Goal: Task Accomplishment & Management: Use online tool/utility

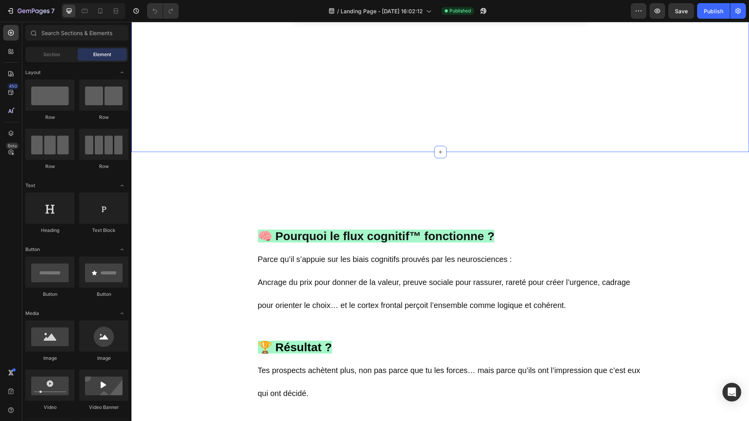
scroll to position [736, 0]
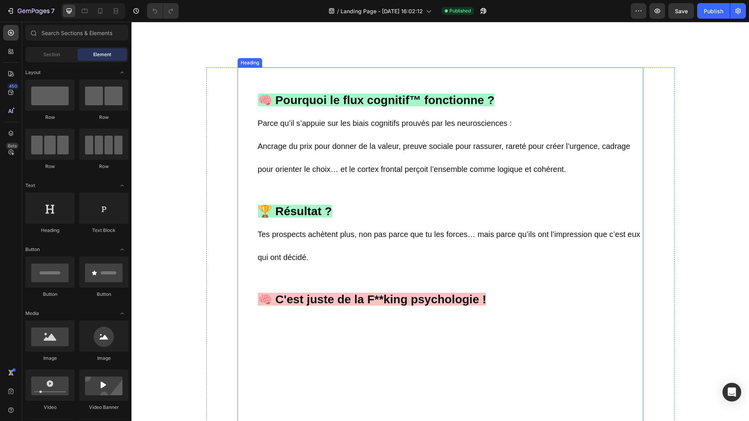
click at [258, 127] on span "Parce qu’il s’appuie sur les biais cognitifs prouvés par les neurosciences :" at bounding box center [385, 123] width 254 height 9
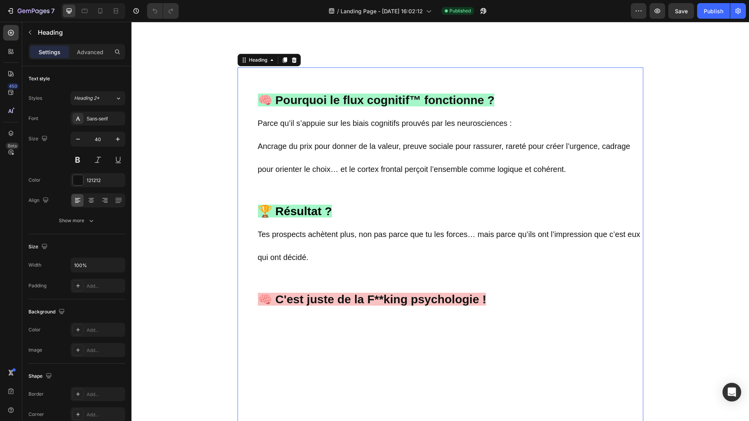
click at [257, 147] on h2 "🧠 Pourquoi le flux cognitif™ fonctionne ? Parce qu’il s’appuie sur les biais co…" at bounding box center [450, 249] width 386 height 365
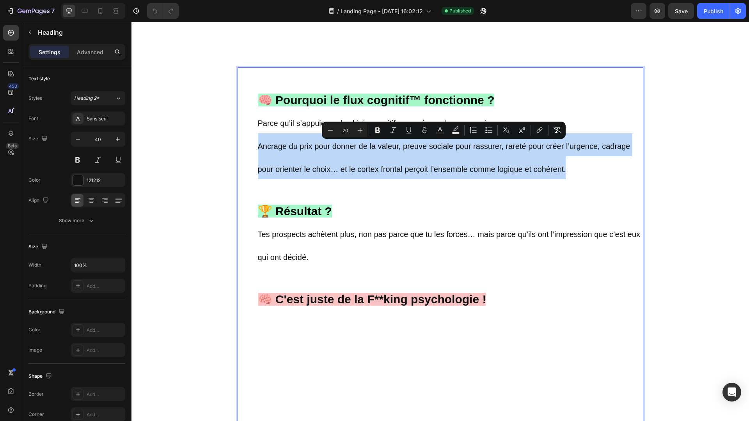
drag, startPoint x: 258, startPoint y: 147, endPoint x: 623, endPoint y: 165, distance: 365.4
click at [623, 165] on p "🧠 Pourquoi le flux cognitif™ fonctionne ? Parce qu’il s’appuie sur les biais co…" at bounding box center [450, 249] width 384 height 363
click at [568, 176] on p "🧠 Pourquoi le flux cognitif™ fonctionne ? Parce qu’il s’appuie sur les biais co…" at bounding box center [450, 249] width 384 height 363
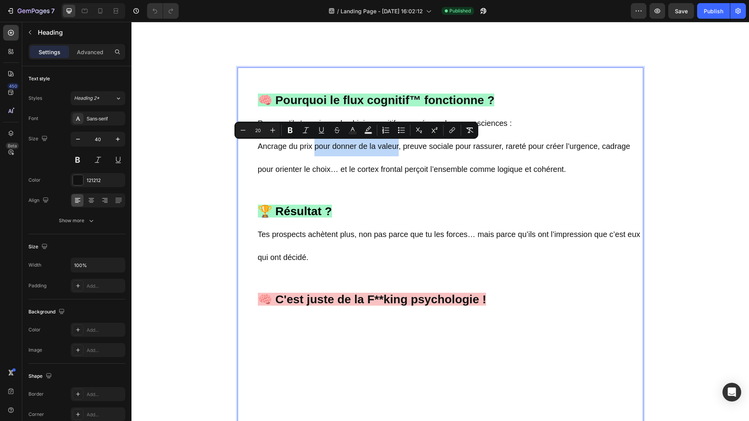
drag, startPoint x: 398, startPoint y: 146, endPoint x: 315, endPoint y: 145, distance: 82.7
click at [315, 145] on span "Ancrage du prix pour donner de la valeur, preuve sociale pour rassurer, rareté …" at bounding box center [444, 158] width 372 height 32
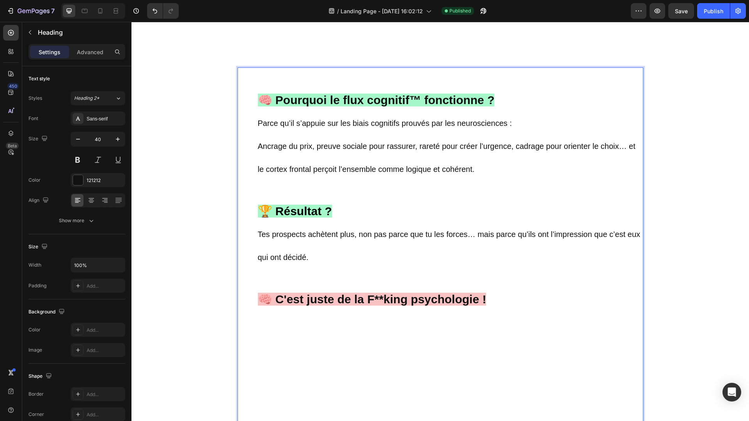
click at [519, 147] on span "Ancrage du prix, preuve sociale pour rassurer, rareté pour créer l’urgence, cad…" at bounding box center [446, 158] width 377 height 32
click at [517, 148] on span "Ancrage du prix, preuve sociale pour rassurer, rareté pour créer l’urgence, cad…" at bounding box center [446, 158] width 377 height 32
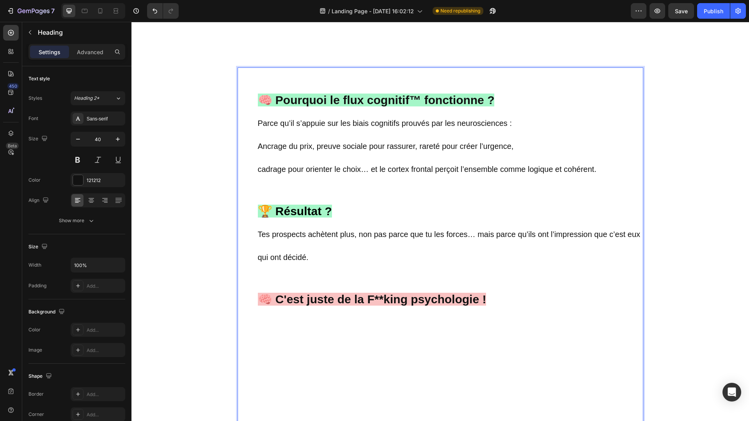
click at [595, 172] on span "cadrage pour orienter le choix… et le cortex frontal perçoit l’ensemble comme l…" at bounding box center [427, 169] width 338 height 9
drag, startPoint x: 595, startPoint y: 172, endPoint x: 500, endPoint y: 170, distance: 94.8
click at [500, 170] on span "cadrage pour orienter le choix… et le cortex frontal perçoit l’ensemble comme l…" at bounding box center [427, 169] width 338 height 9
click at [633, 169] on p "🧠 Pourquoi le flux cognitif™ fonctionne ? Parce qu’il s’appuie sur les biais co…" at bounding box center [450, 249] width 384 height 363
click at [325, 257] on p "🧠 Pourquoi le flux cognitif™ fonctionne ? Parce qu’il s’appuie sur les biais co…" at bounding box center [450, 249] width 384 height 363
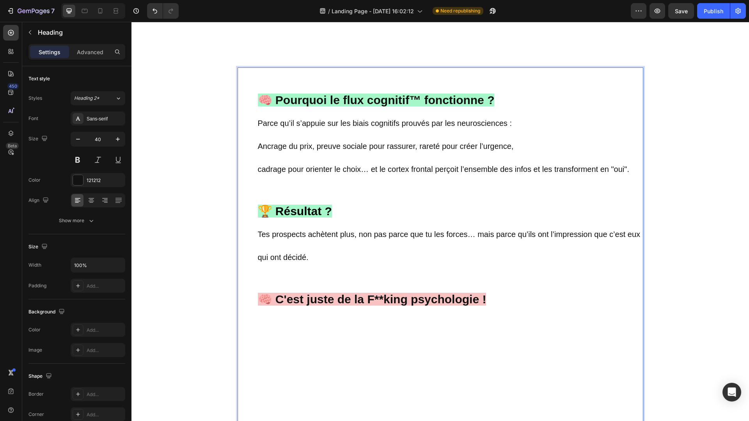
click at [480, 236] on span "Tes prospects achètent plus, non pas parce que tu les forces… mais parce qu’ils…" at bounding box center [449, 246] width 382 height 32
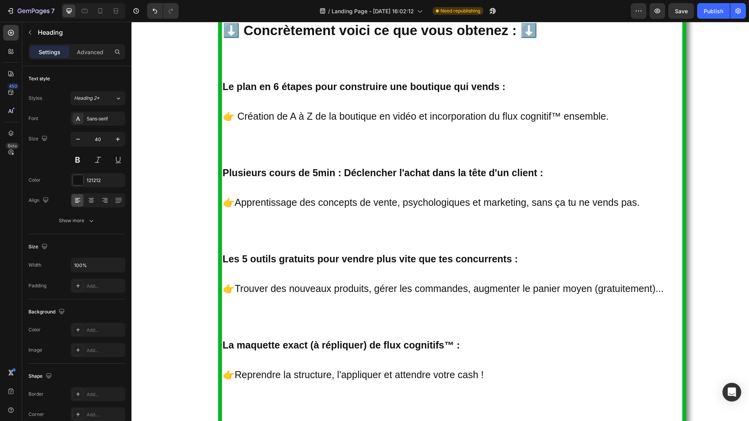
scroll to position [2670, 0]
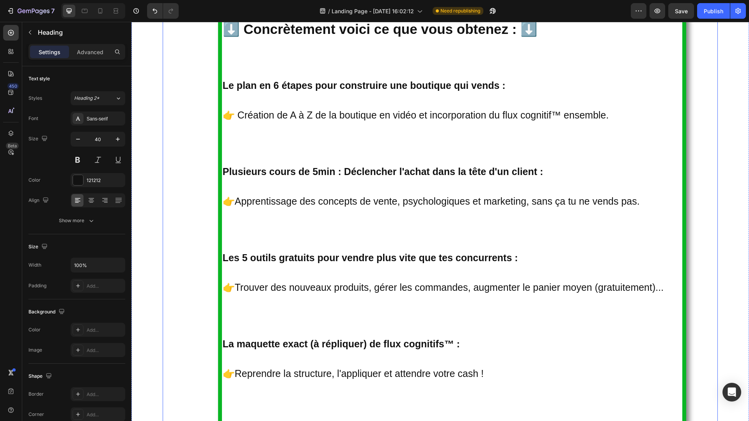
click at [390, 114] on span "👉 Création de A à Z de la boutique en vidéo et incorporation du flux cognitif™ …" at bounding box center [416, 115] width 386 height 11
drag, startPoint x: 384, startPoint y: 116, endPoint x: 418, endPoint y: 114, distance: 34.4
click at [418, 114] on span "👉 Création de A à Z de la boutique en vidéo et incorporation du flux cognitif™ …" at bounding box center [416, 115] width 386 height 11
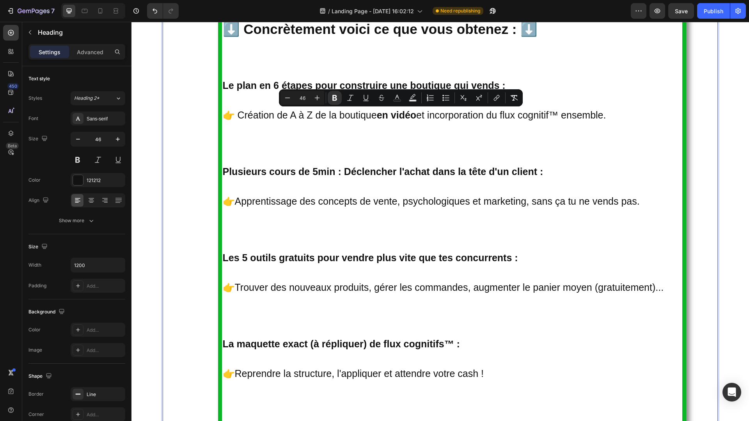
click at [446, 142] on p "⬇️ Concrètement voici ce que vous obtenez : ⬇️ Le plan en 6 étapes pour constru…" at bounding box center [452, 427] width 458 height 826
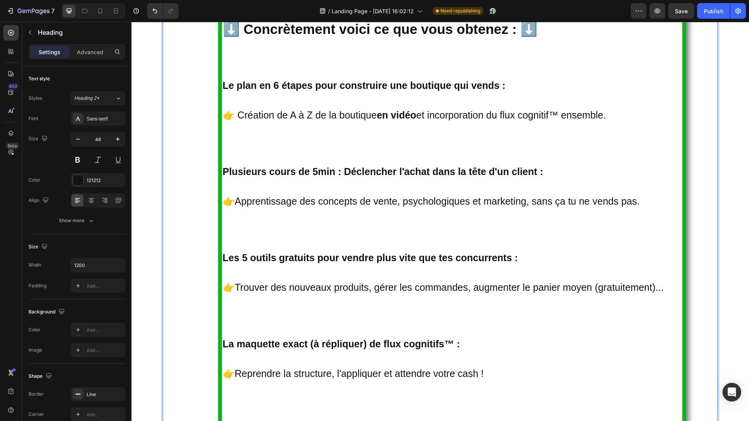
click at [285, 87] on strong "Le plan en 6 étapes pour construire une boutique qui vends :" at bounding box center [364, 85] width 283 height 11
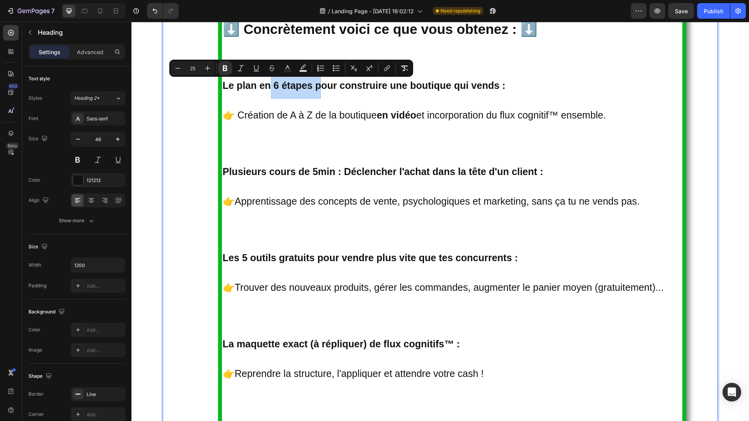
drag, startPoint x: 317, startPoint y: 84, endPoint x: 266, endPoint y: 90, distance: 51.1
click at [266, 90] on strong "Le plan en 6 étapes pour construire une boutique qui vends :" at bounding box center [364, 85] width 283 height 11
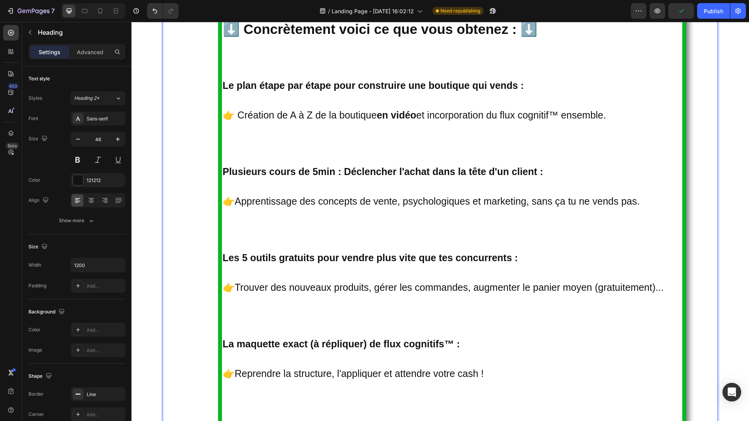
click at [524, 88] on strong "Le plan étape par étape pour construire une boutique qui vends :" at bounding box center [373, 85] width 301 height 11
click at [555, 175] on p "⬇️ Concrètement voici ce que vous obtenez : ⬇️ Le plan étape par étape pour con…" at bounding box center [452, 427] width 458 height 826
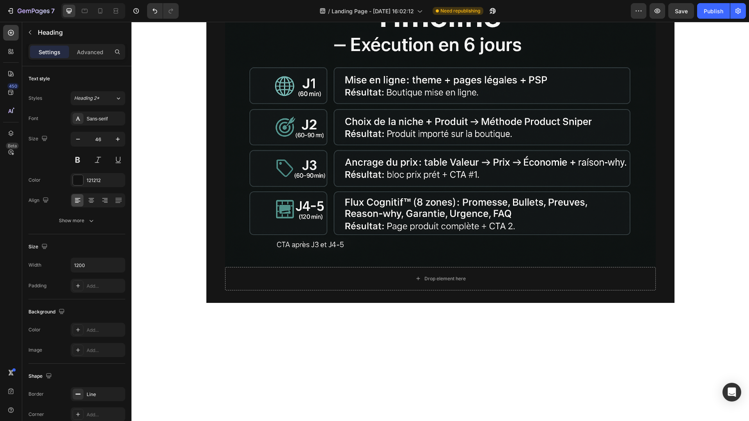
scroll to position [2076, 0]
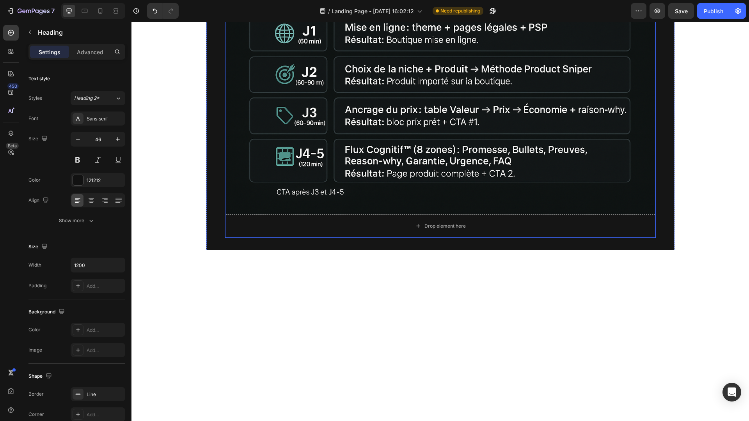
click at [436, 214] on img at bounding box center [440, 70] width 430 height 287
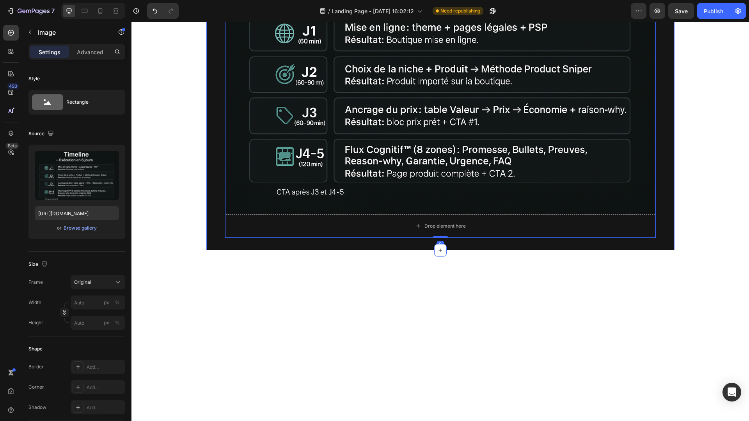
click at [632, 167] on div "Image 0 Drop element here Row Section 8" at bounding box center [440, 82] width 468 height 335
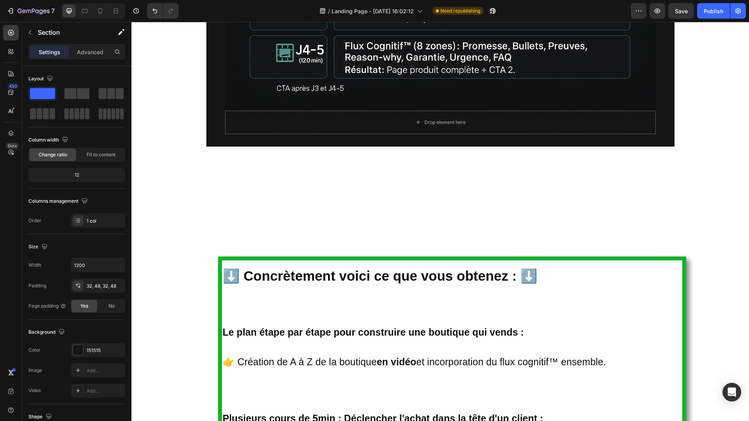
scroll to position [2181, 0]
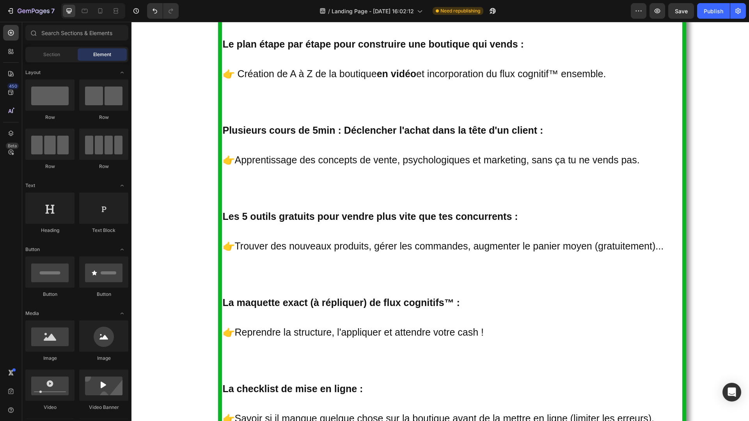
click at [59, 55] on span "Section" at bounding box center [51, 54] width 17 height 7
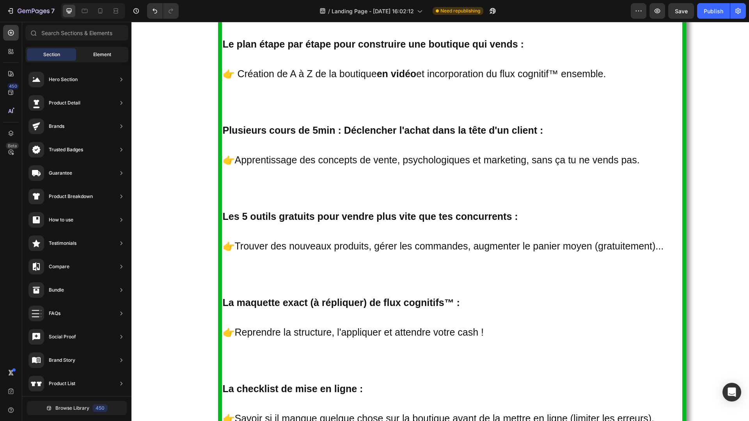
click at [80, 57] on div "Element" at bounding box center [102, 54] width 49 height 12
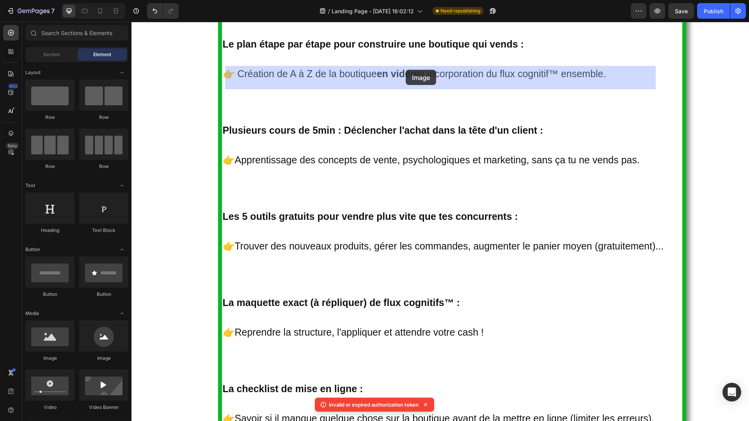
drag, startPoint x: 191, startPoint y: 363, endPoint x: 405, endPoint y: 70, distance: 363.3
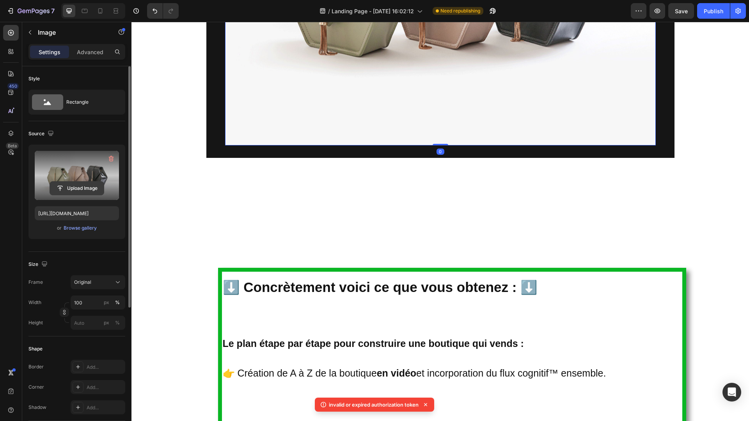
click at [74, 186] on input "file" at bounding box center [77, 188] width 54 height 13
click at [83, 188] on input "file" at bounding box center [77, 188] width 54 height 13
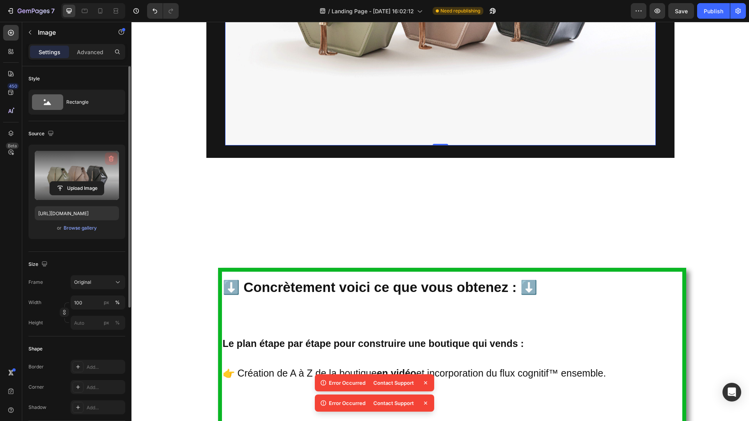
click at [112, 158] on icon "button" at bounding box center [111, 159] width 8 height 8
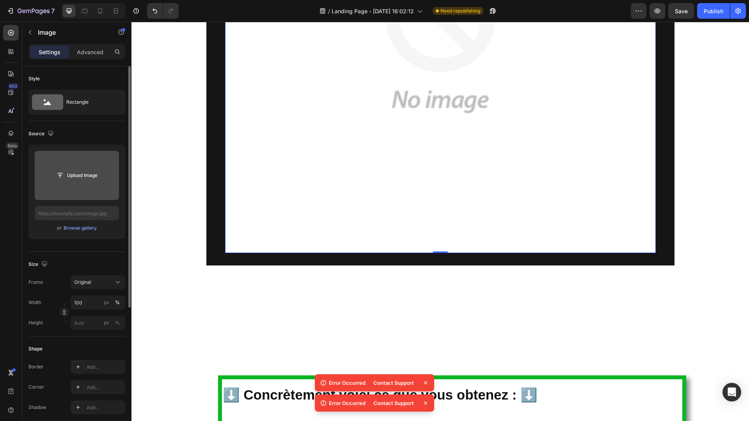
click at [76, 174] on input "file" at bounding box center [77, 175] width 54 height 13
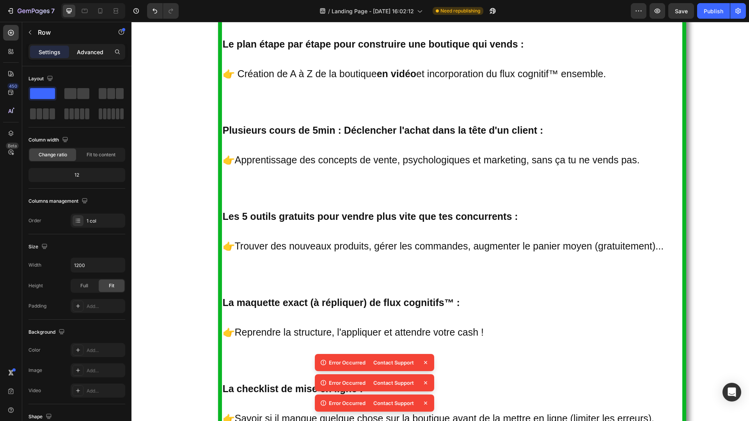
click at [82, 51] on p "Advanced" at bounding box center [90, 52] width 27 height 8
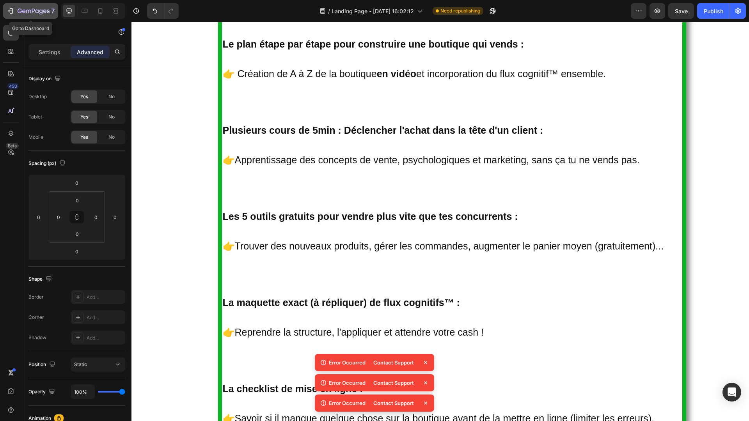
click at [29, 14] on icon "button" at bounding box center [34, 11] width 32 height 7
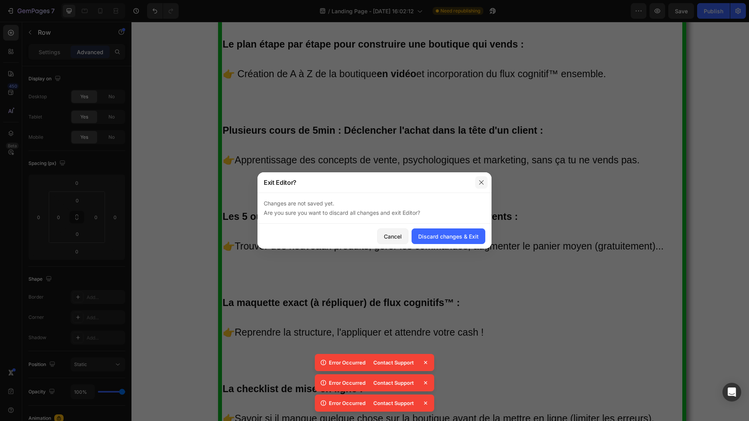
click at [483, 184] on icon "button" at bounding box center [481, 182] width 6 height 6
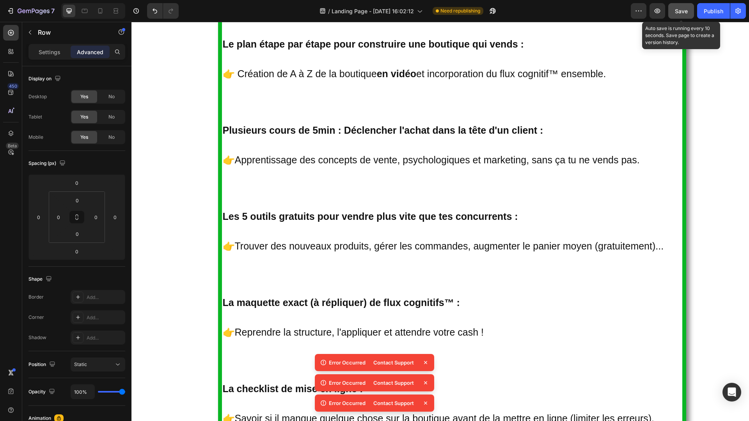
click at [679, 9] on span "Save" at bounding box center [680, 11] width 13 height 7
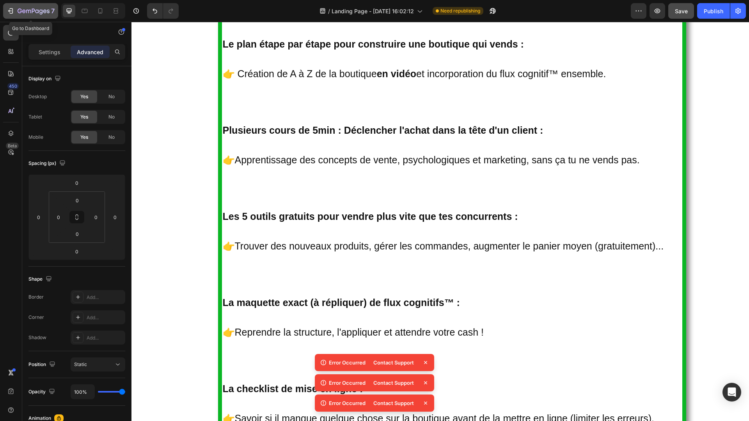
click at [16, 6] on div "7" at bounding box center [31, 10] width 48 height 9
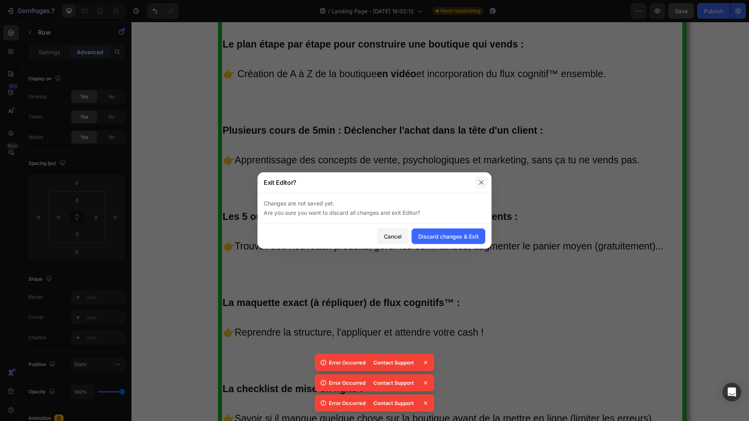
click at [481, 182] on icon "button" at bounding box center [481, 182] width 4 height 4
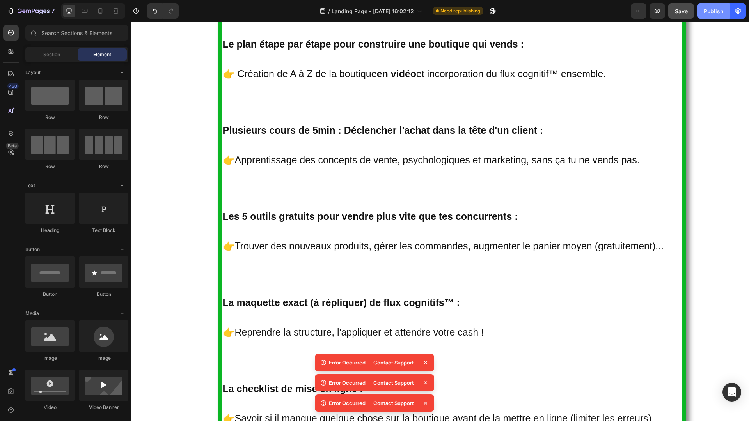
click at [707, 12] on div "Publish" at bounding box center [712, 11] width 19 height 8
click at [716, 8] on div "Publish" at bounding box center [712, 11] width 19 height 8
click at [26, 11] on icon "button" at bounding box center [28, 12] width 5 height 4
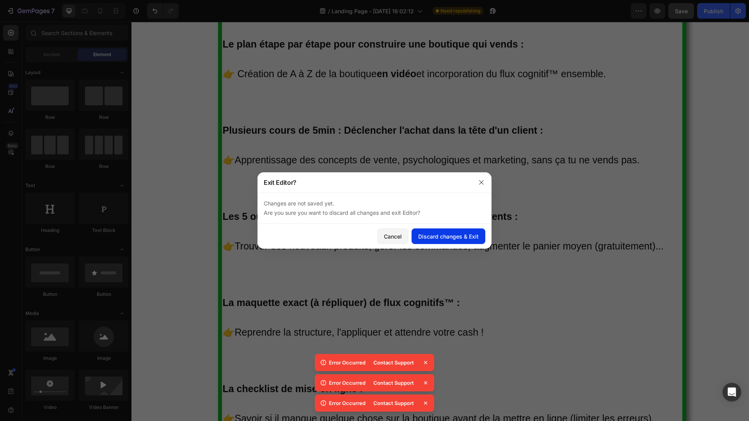
click at [464, 238] on div "Discard changes & Exit" at bounding box center [448, 236] width 60 height 8
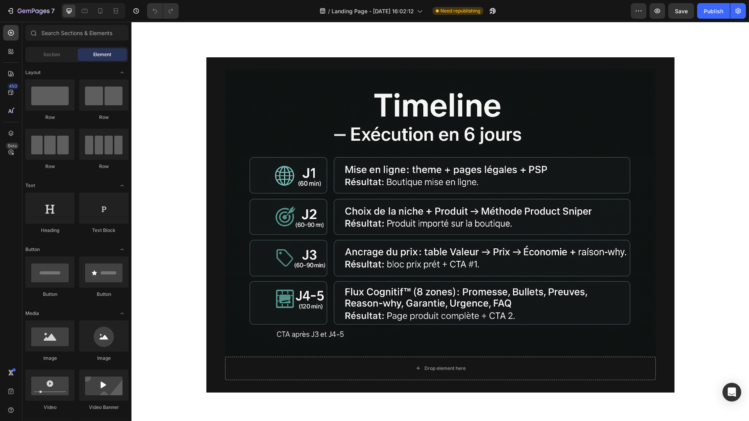
scroll to position [2037, 0]
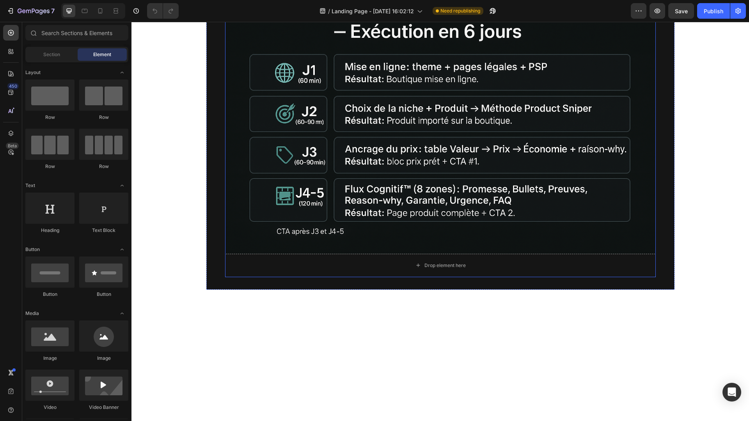
click at [451, 254] on img at bounding box center [440, 110] width 430 height 287
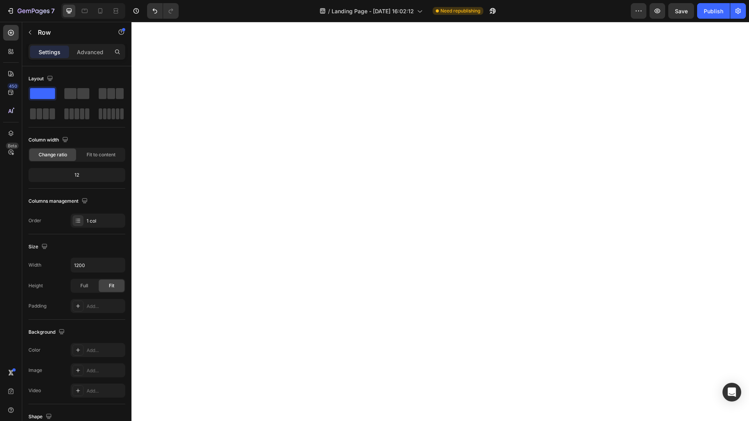
click at [31, 31] on icon "button" at bounding box center [30, 32] width 6 height 6
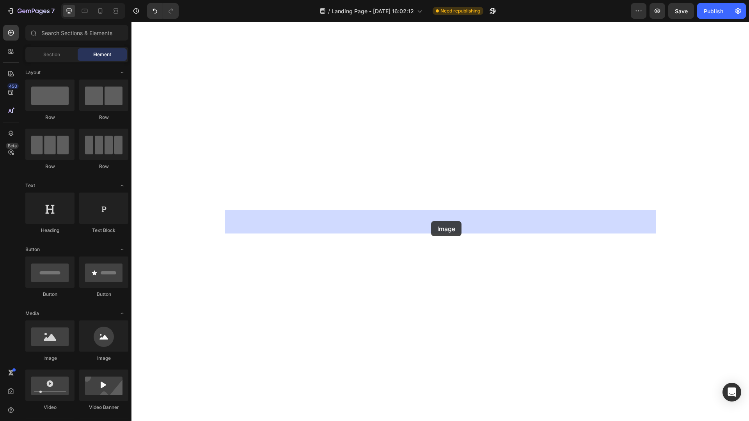
drag, startPoint x: 184, startPoint y: 358, endPoint x: 431, endPoint y: 221, distance: 281.9
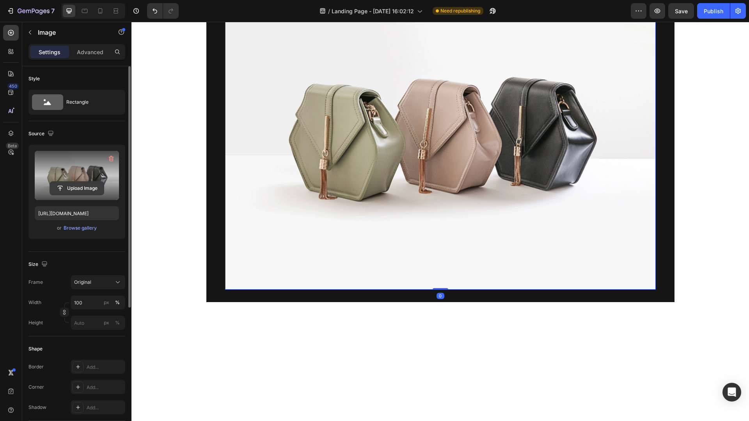
click at [89, 185] on input "file" at bounding box center [77, 188] width 54 height 13
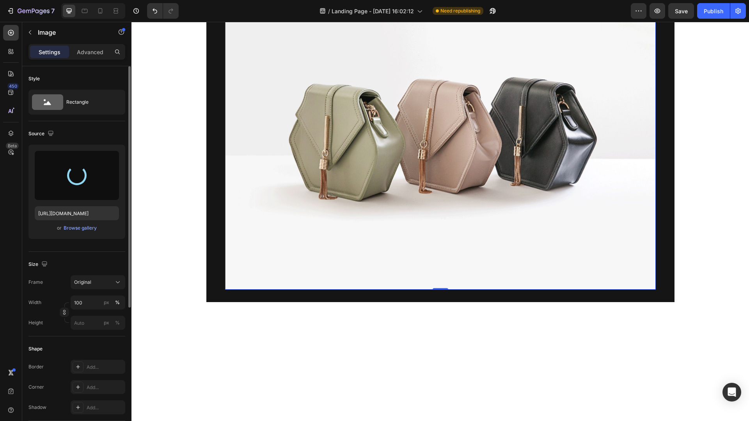
type input "https://cdn.shopify.com/s/files/1/0934/1642/3756/files/gempages_569613225058895…"
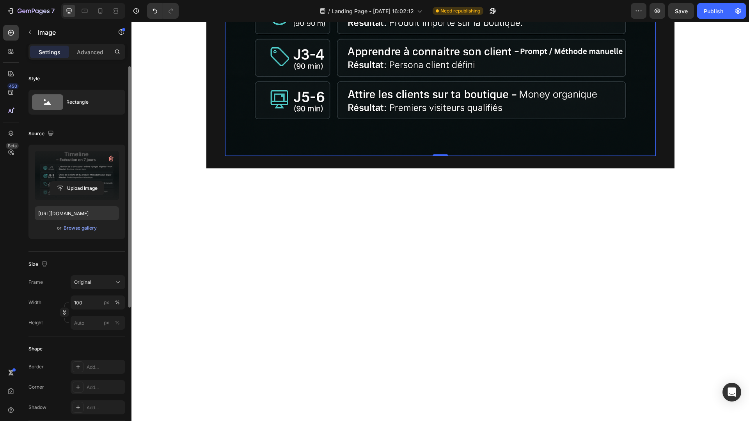
scroll to position [2138, 0]
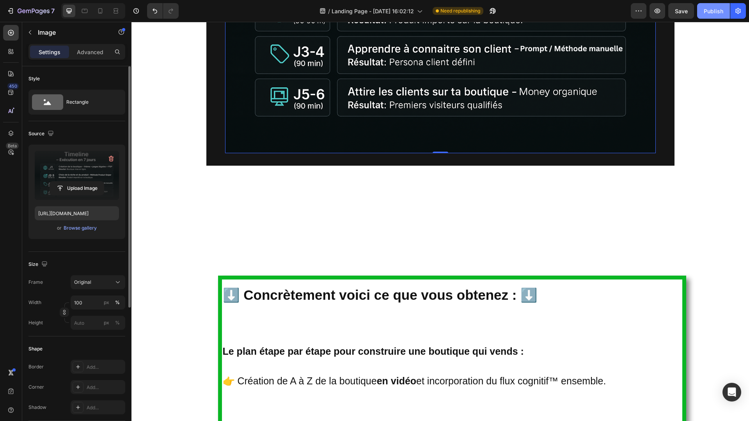
click at [704, 14] on div "Publish" at bounding box center [712, 11] width 19 height 8
click at [90, 49] on p "Advanced" at bounding box center [90, 52] width 27 height 8
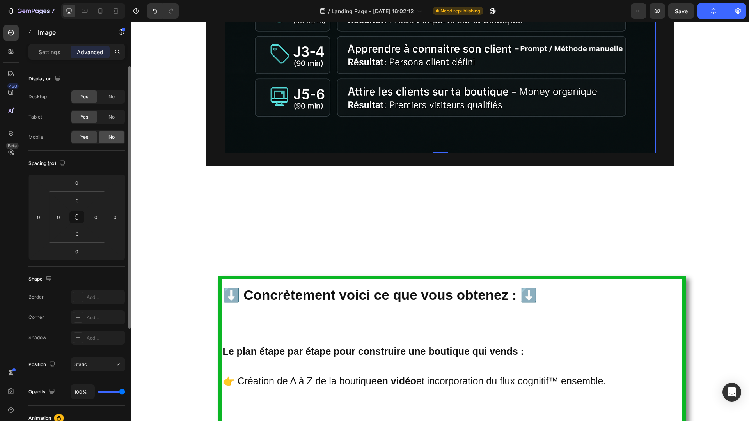
click at [106, 137] on div "No" at bounding box center [112, 137] width 26 height 12
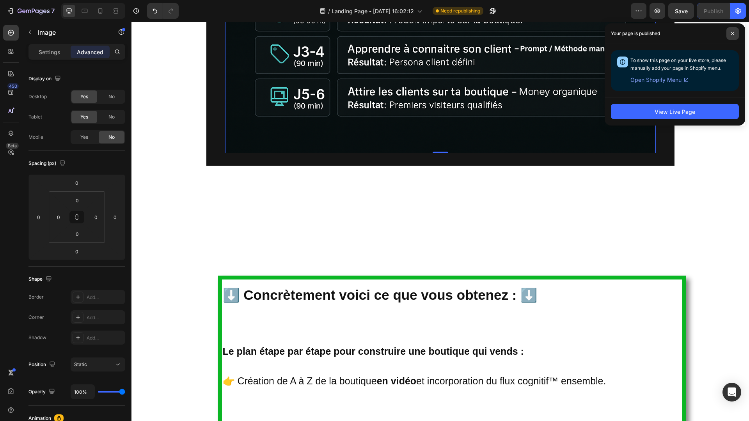
click at [733, 32] on icon at bounding box center [732, 34] width 4 height 4
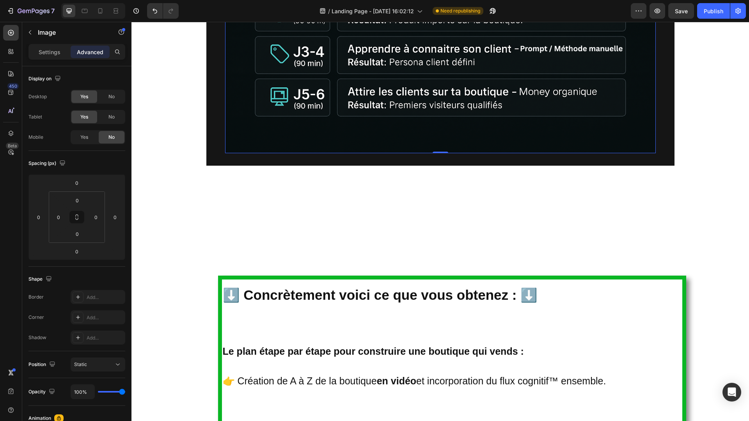
drag, startPoint x: 713, startPoint y: 9, endPoint x: 157, endPoint y: 282, distance: 619.7
click at [713, 9] on div "Publish" at bounding box center [712, 11] width 19 height 8
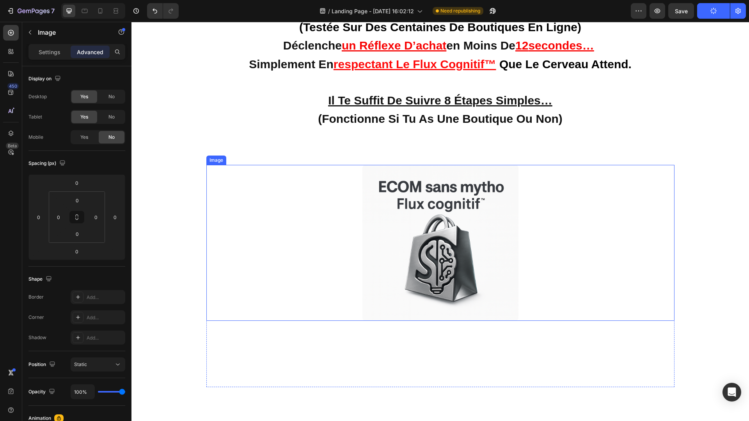
scroll to position [0, 0]
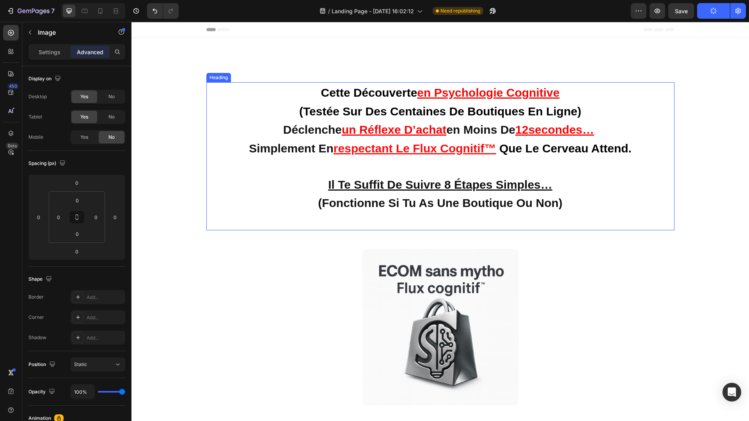
click at [291, 150] on strong "simplement en" at bounding box center [291, 148] width 85 height 13
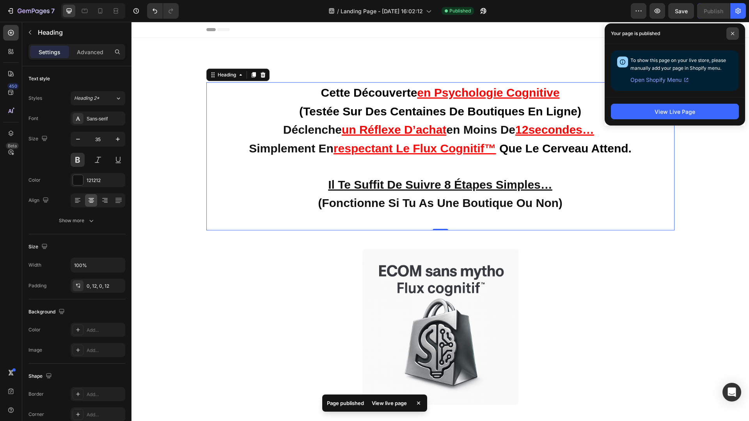
click at [735, 30] on span at bounding box center [732, 33] width 12 height 12
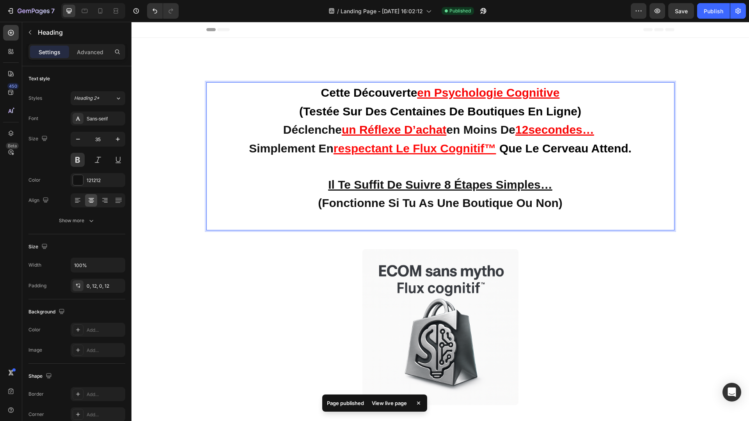
click at [394, 187] on u "il te suffit de suivre 8 étapes simples…" at bounding box center [440, 184] width 224 height 13
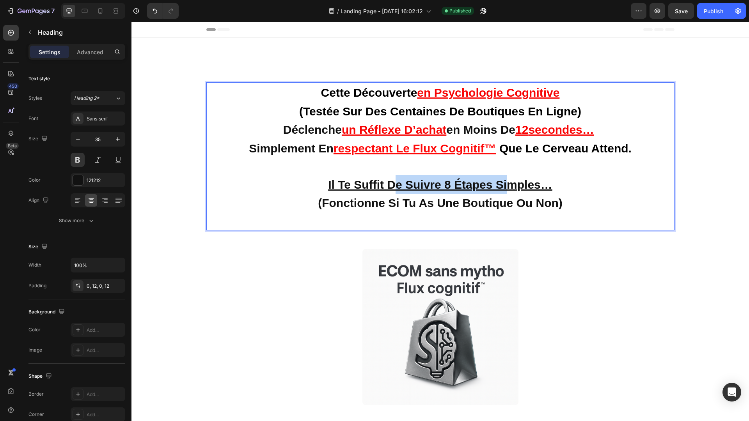
drag, startPoint x: 393, startPoint y: 187, endPoint x: 511, endPoint y: 176, distance: 119.1
click at [511, 178] on u "il te suffit de suivre 8 étapes simples…" at bounding box center [440, 184] width 224 height 13
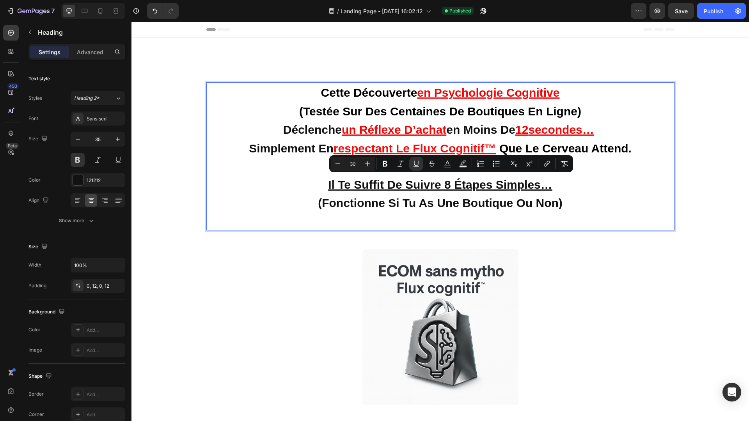
click at [602, 204] on p "cette découverte en psychologie cognitive (testée sur des centaines de boutique…" at bounding box center [440, 156] width 458 height 147
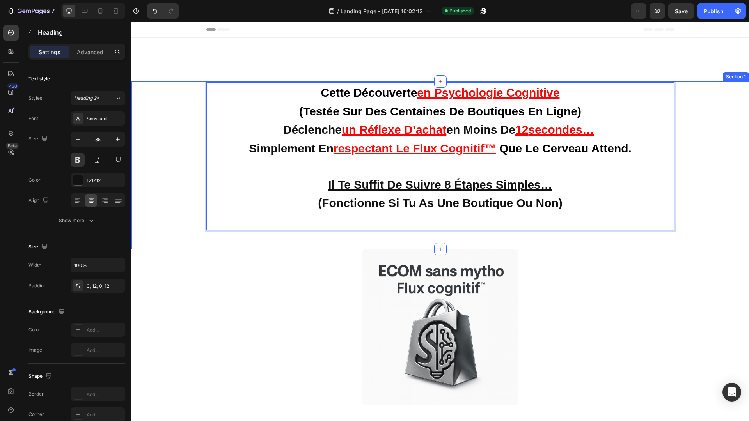
click at [705, 236] on div "cette découverte en psychologie cognitive (testée sur des centaines de boutique…" at bounding box center [439, 165] width 617 height 168
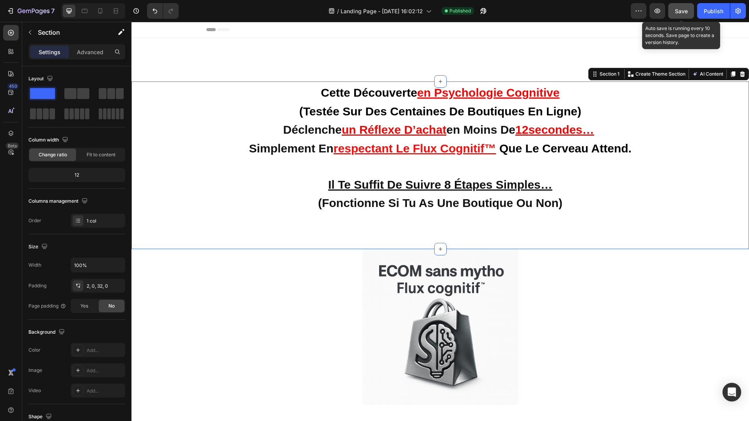
click at [683, 13] on span "Save" at bounding box center [680, 11] width 13 height 7
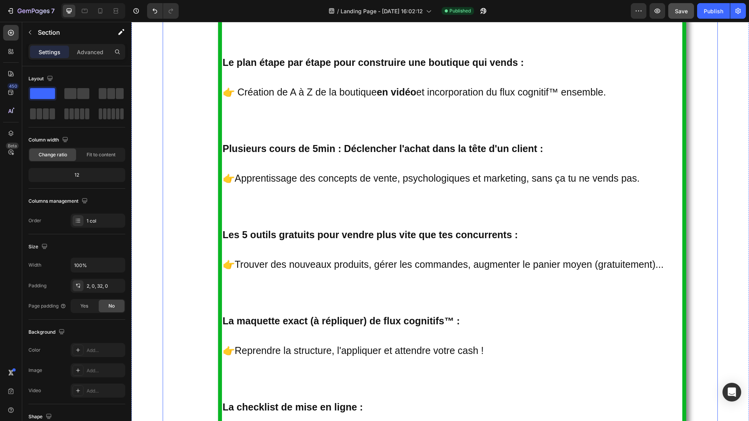
scroll to position [2475, 0]
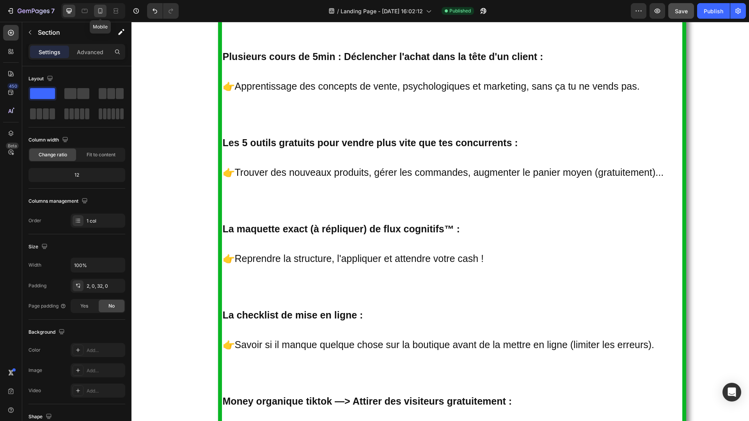
click at [101, 13] on icon at bounding box center [100, 10] width 4 height 5
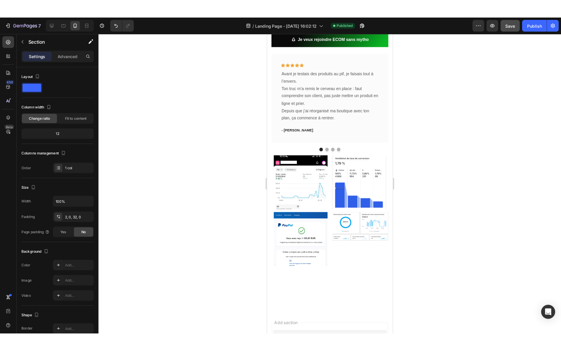
scroll to position [1060, 0]
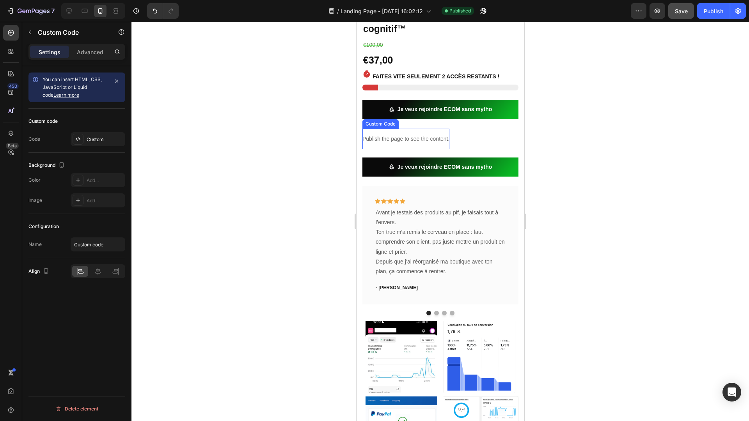
click at [418, 137] on p "Publish the page to see the content." at bounding box center [405, 139] width 87 height 8
click at [278, 126] on div at bounding box center [439, 221] width 617 height 399
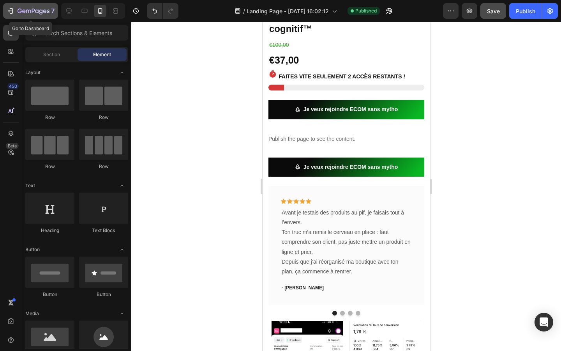
click at [21, 11] on icon "button" at bounding box center [20, 11] width 4 height 5
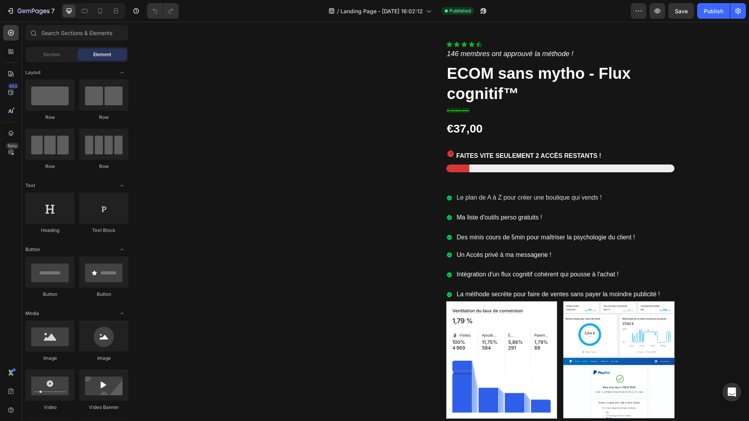
scroll to position [3233, 0]
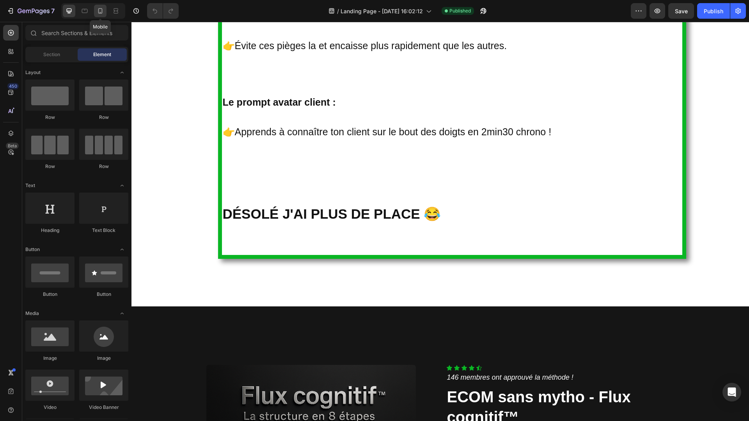
click at [100, 14] on icon at bounding box center [100, 11] width 8 height 8
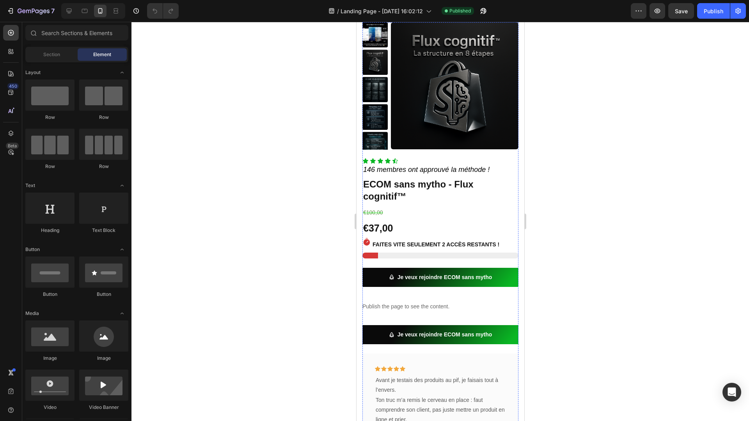
scroll to position [756, 0]
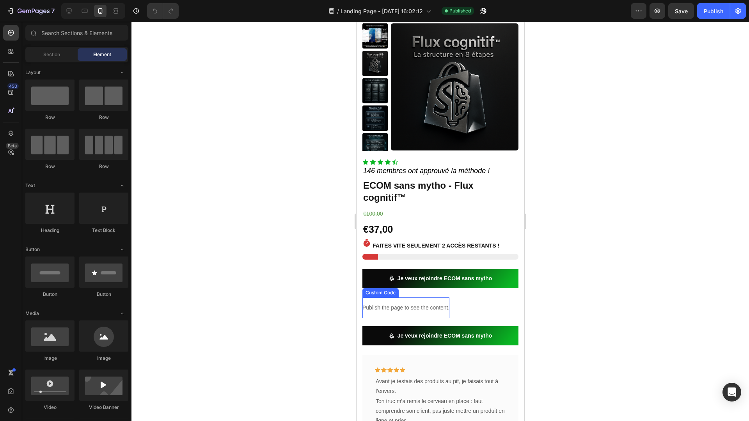
click at [419, 312] on p "Publish the page to see the content." at bounding box center [405, 308] width 87 height 8
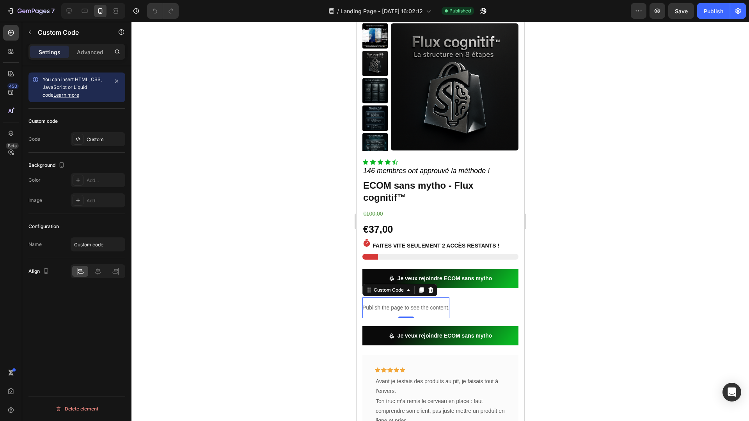
click at [93, 147] on div "Custom code Code Custom" at bounding box center [76, 131] width 97 height 44
click at [94, 142] on div "Custom" at bounding box center [105, 139] width 37 height 7
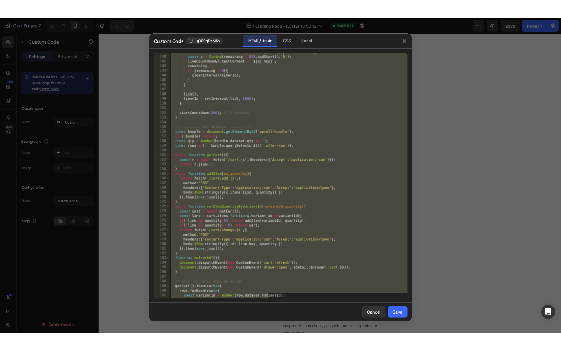
scroll to position [1084, 0]
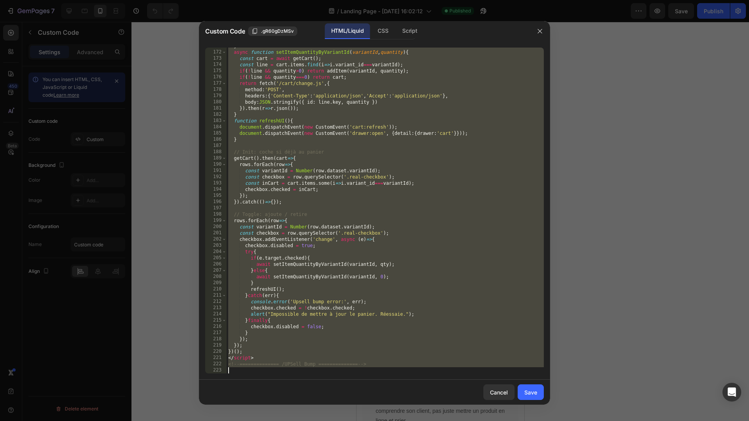
drag, startPoint x: 228, startPoint y: 49, endPoint x: 356, endPoint y: 421, distance: 393.4
click at [356, 421] on div "Custom Code .gR60gDzMSv HTML/Liquid CSS Script <!-- ============== UPSell Bump …" at bounding box center [374, 210] width 749 height 421
type textarea "<!-- ============== /UPSell Bump ============== -->"
click at [573, 345] on div at bounding box center [374, 210] width 749 height 421
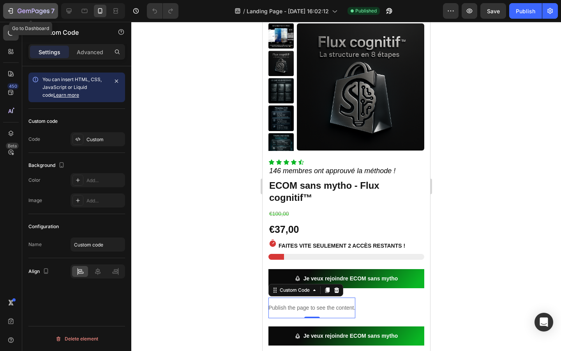
click at [9, 13] on icon "button" at bounding box center [11, 11] width 8 height 8
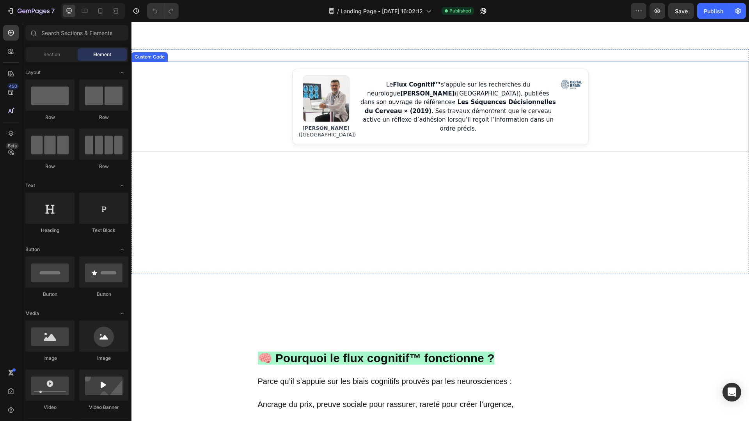
scroll to position [557, 0]
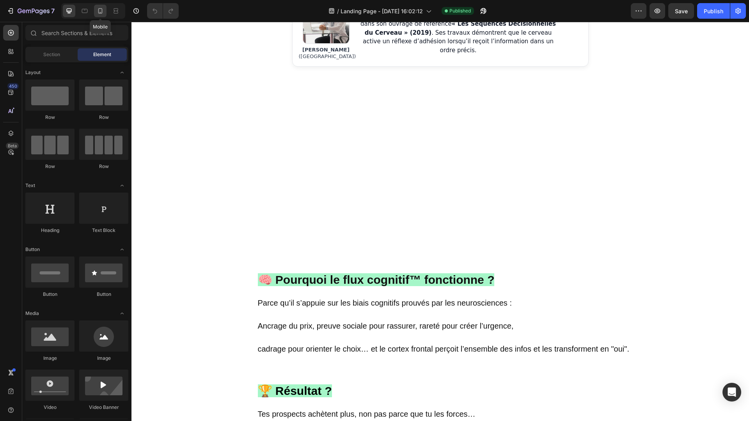
click at [94, 11] on div at bounding box center [100, 11] width 12 height 12
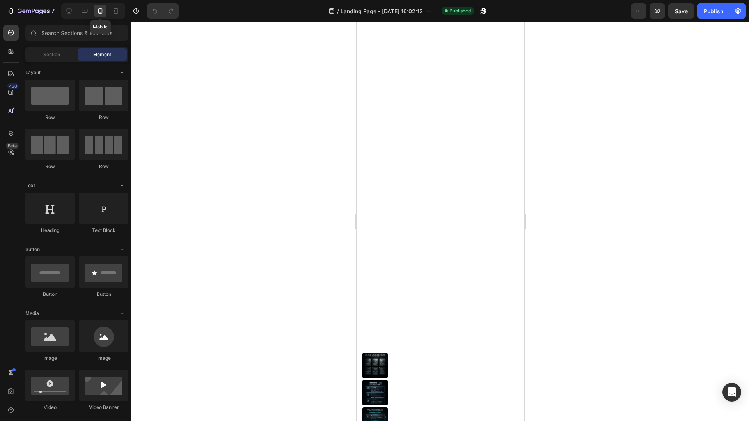
scroll to position [843, 0]
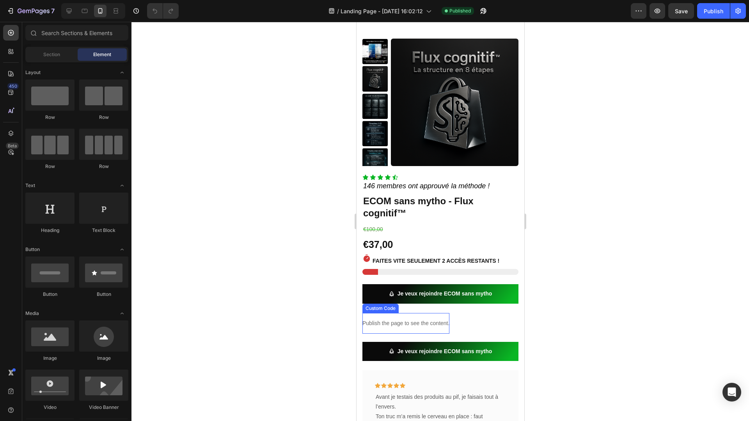
click at [404, 328] on div "Publish the page to see the content." at bounding box center [405, 323] width 87 height 21
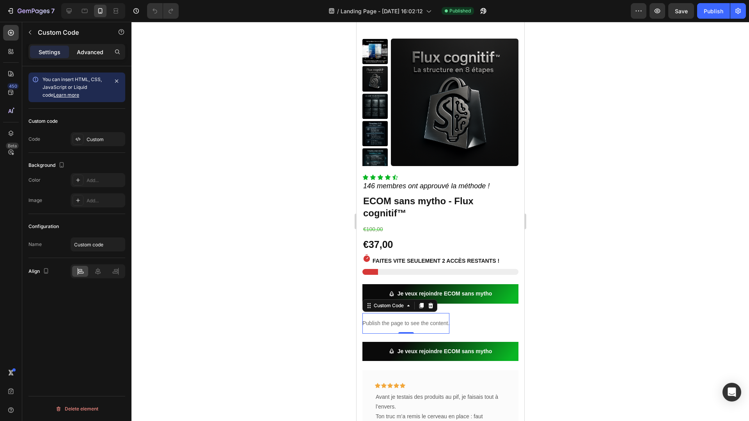
click at [77, 51] on p "Advanced" at bounding box center [90, 52] width 27 height 8
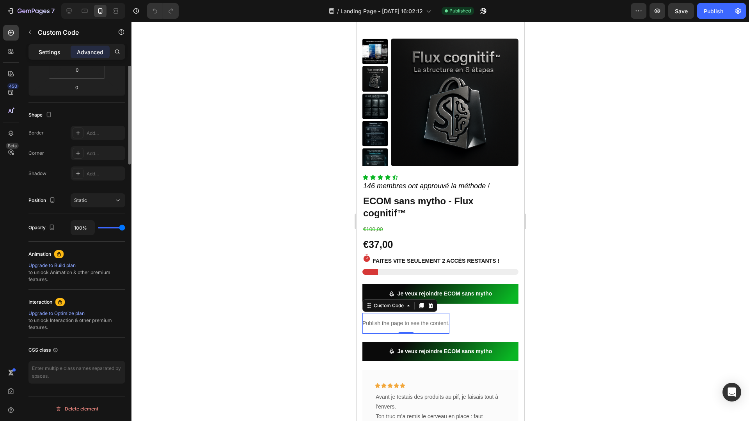
scroll to position [0, 0]
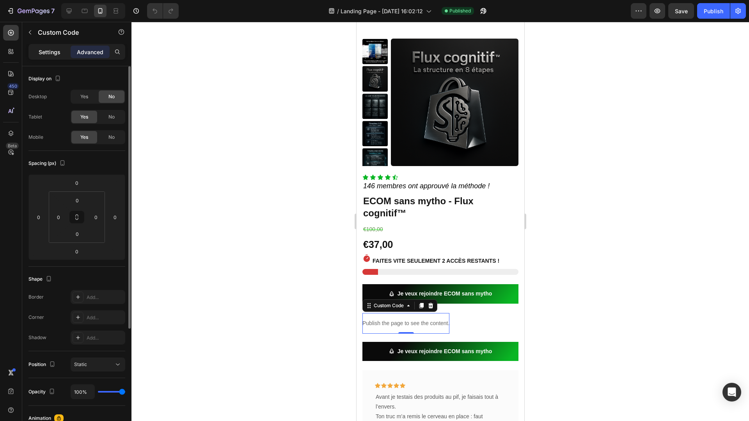
click at [60, 54] on div "Settings" at bounding box center [49, 52] width 39 height 12
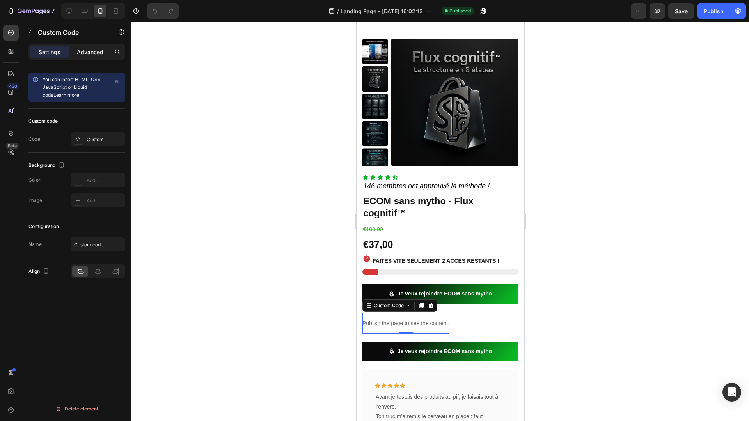
click at [94, 50] on p "Advanced" at bounding box center [90, 52] width 27 height 8
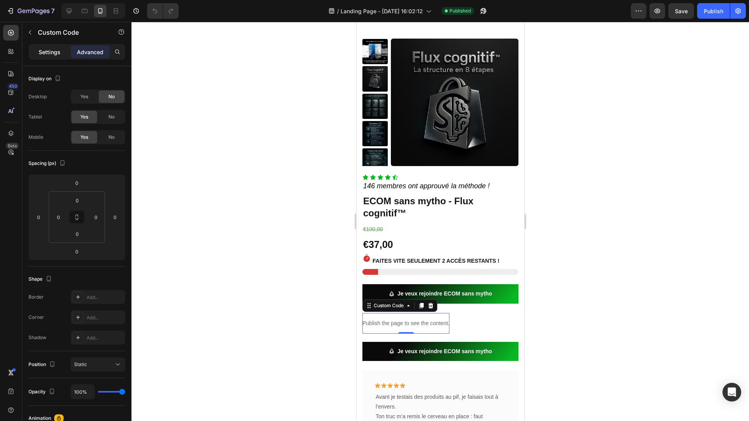
click at [35, 47] on div "Settings" at bounding box center [49, 52] width 39 height 12
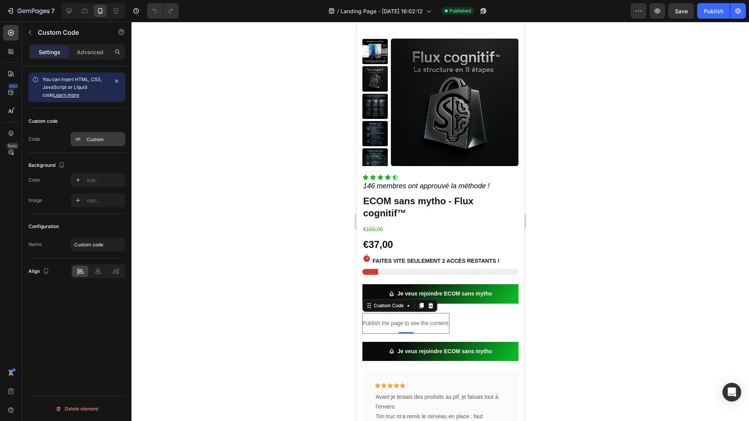
click at [102, 138] on div "Custom" at bounding box center [105, 139] width 37 height 7
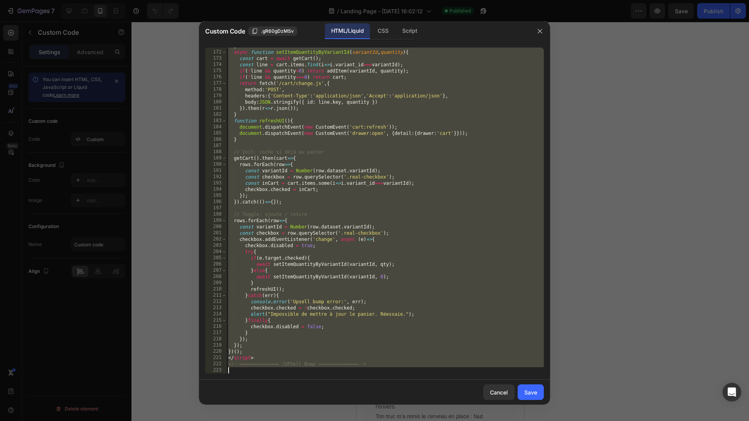
scroll to position [1084, 0]
drag, startPoint x: 228, startPoint y: 50, endPoint x: 345, endPoint y: 421, distance: 388.7
click at [345, 421] on div "Custom Code .gR60gDzMSv HTML/Liquid CSS Script <!-- ============== UPSell Bump …" at bounding box center [374, 210] width 749 height 421
type textarea "<!-- ============== /UPSell Bump ============== -->"
click at [499, 396] on button "Cancel" at bounding box center [498, 392] width 31 height 16
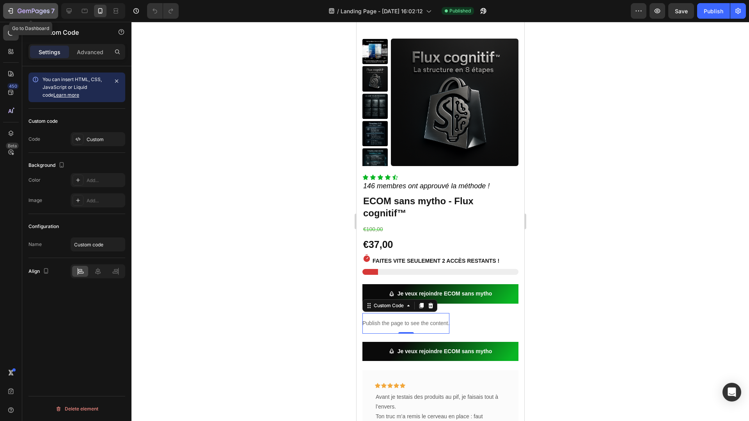
click at [17, 6] on div "7" at bounding box center [31, 10] width 48 height 9
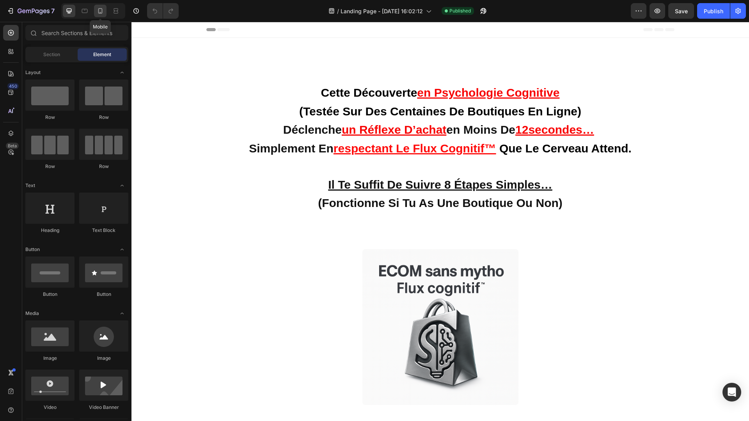
click at [94, 12] on div at bounding box center [100, 11] width 12 height 12
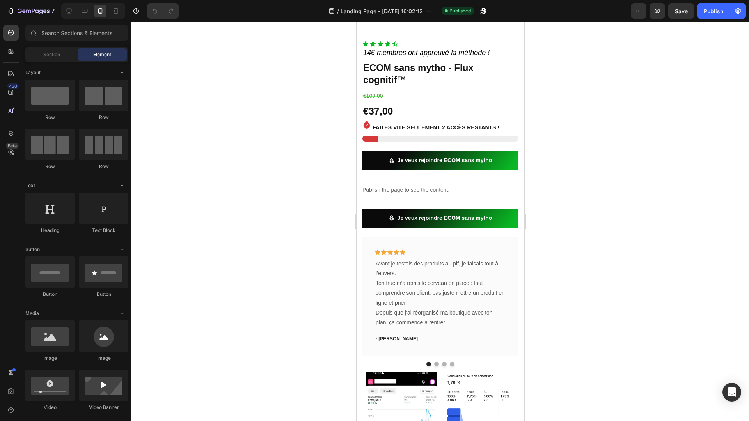
scroll to position [1012, 0]
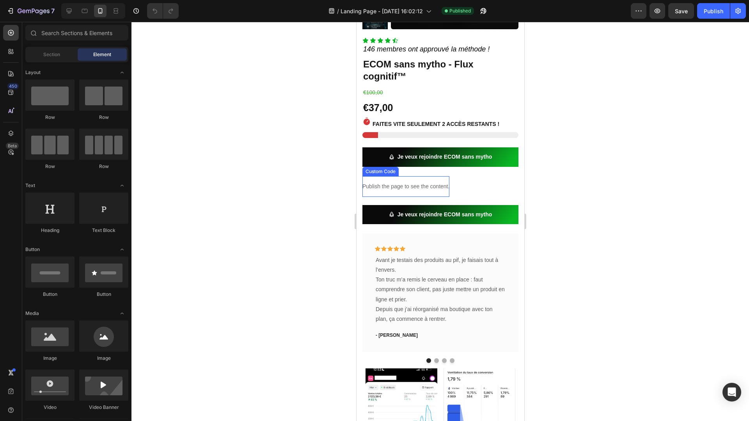
click at [418, 188] on p "Publish the page to see the content." at bounding box center [405, 186] width 87 height 8
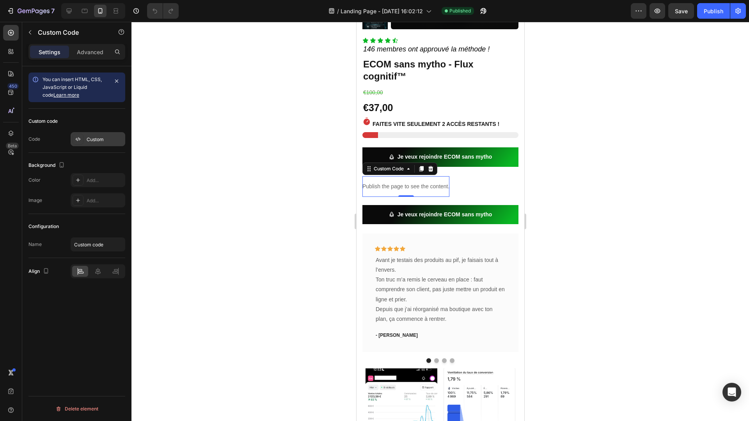
click at [97, 138] on div "Custom" at bounding box center [105, 139] width 37 height 7
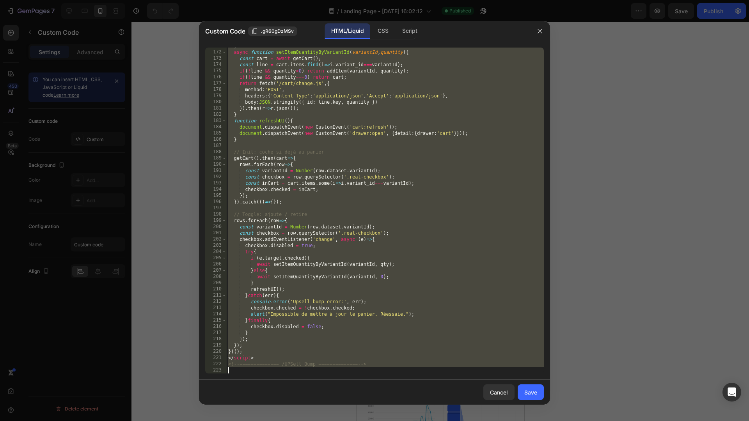
scroll to position [1084, 0]
drag, startPoint x: 229, startPoint y: 51, endPoint x: 312, endPoint y: 421, distance: 378.4
click at [312, 421] on div "Custom Code .gR60gDzMSv HTML/Liquid CSS Script <!-- ============== UPSell Bump …" at bounding box center [374, 210] width 749 height 421
type textarea "<!-- ============== /UPSell Bump ============== -->"
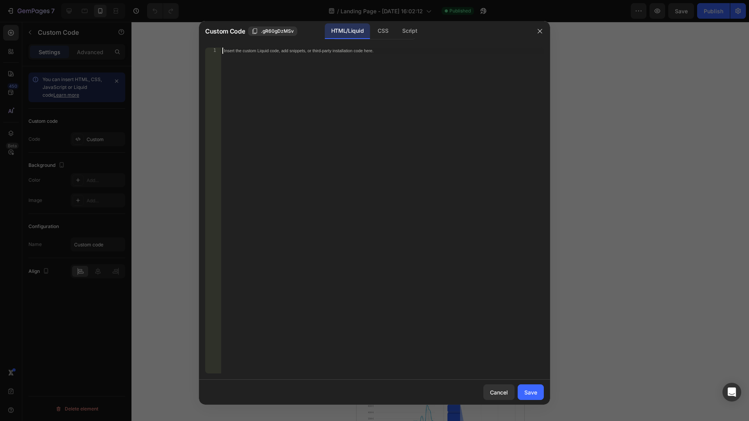
scroll to position [1252, 0]
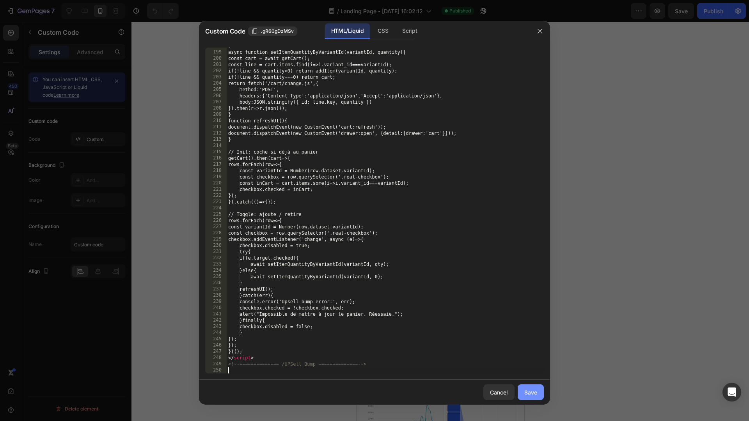
click at [536, 393] on div "Save" at bounding box center [530, 392] width 13 height 8
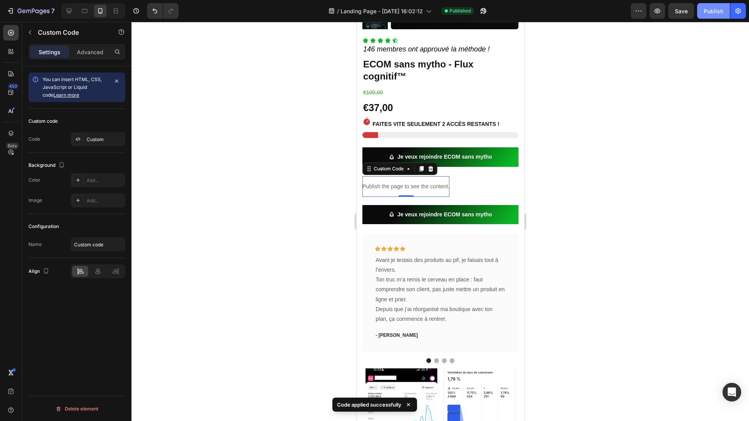
click at [710, 11] on div "Publish" at bounding box center [712, 11] width 19 height 8
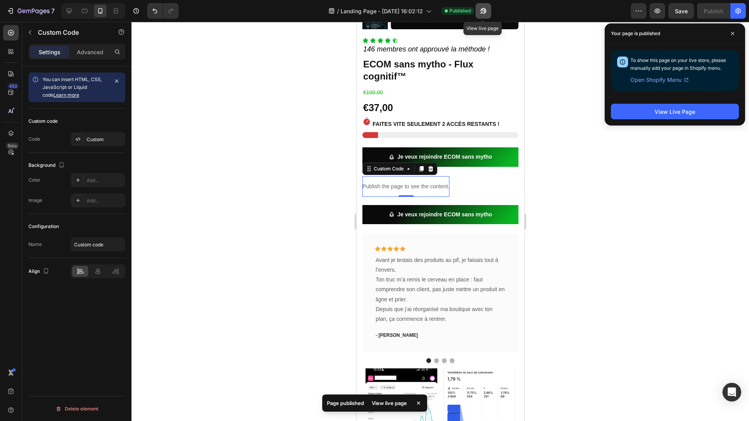
click at [481, 14] on icon "button" at bounding box center [483, 11] width 8 height 8
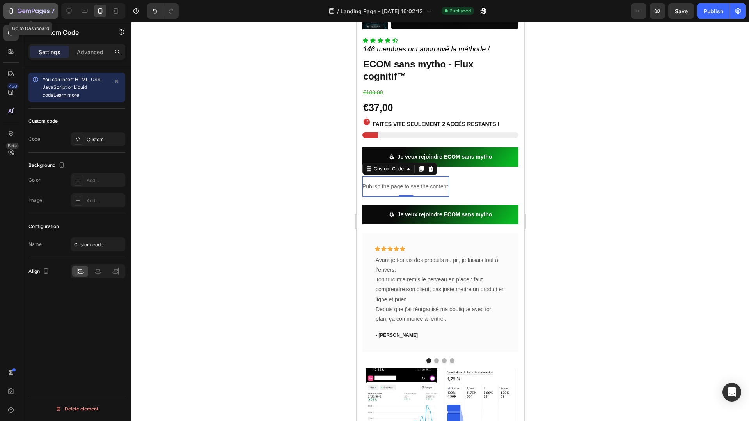
click at [13, 15] on div "7" at bounding box center [31, 10] width 48 height 9
